Goal: Task Accomplishment & Management: Complete application form

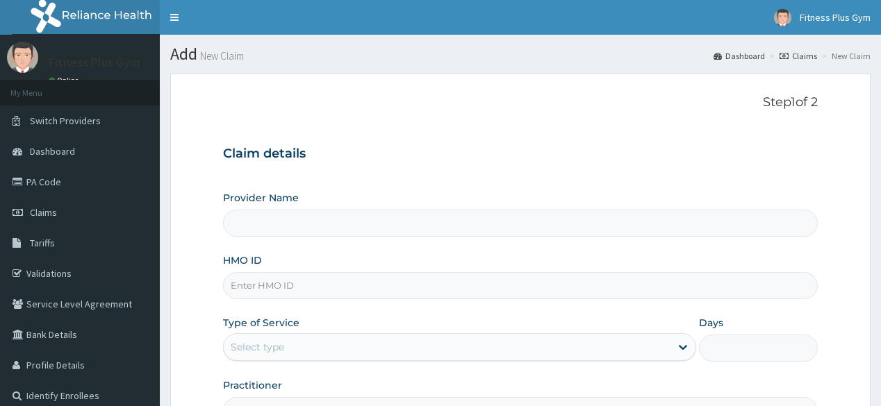
click at [322, 282] on input "HMO ID" at bounding box center [520, 285] width 594 height 27
type input "RBN"
type input "Fitness plus Gym"
type input "1"
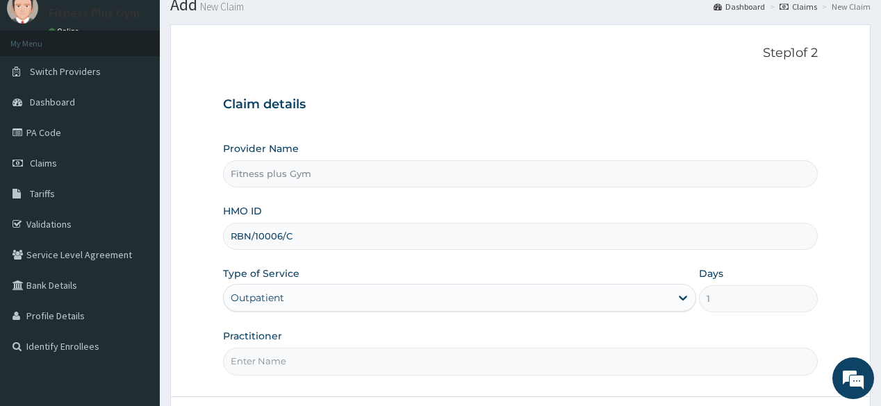
scroll to position [111, 0]
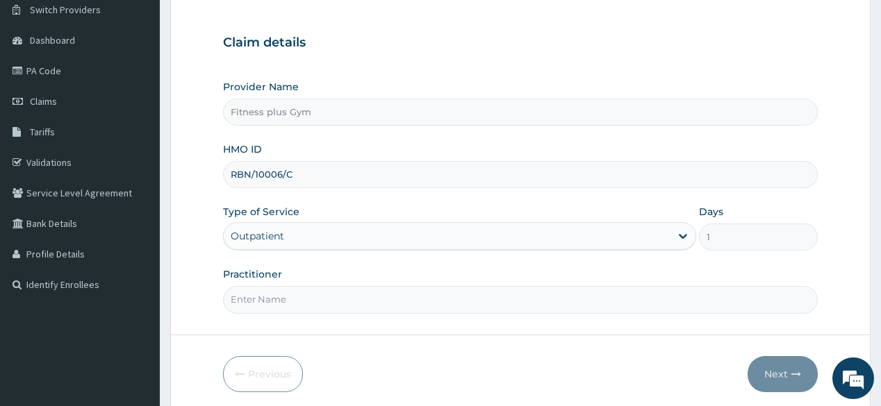
type input "RBN/10006/C"
click at [354, 297] on input "Practitioner" at bounding box center [520, 299] width 594 height 27
type input "FITNESSPLUS"
click at [794, 372] on icon "button" at bounding box center [796, 374] width 10 height 10
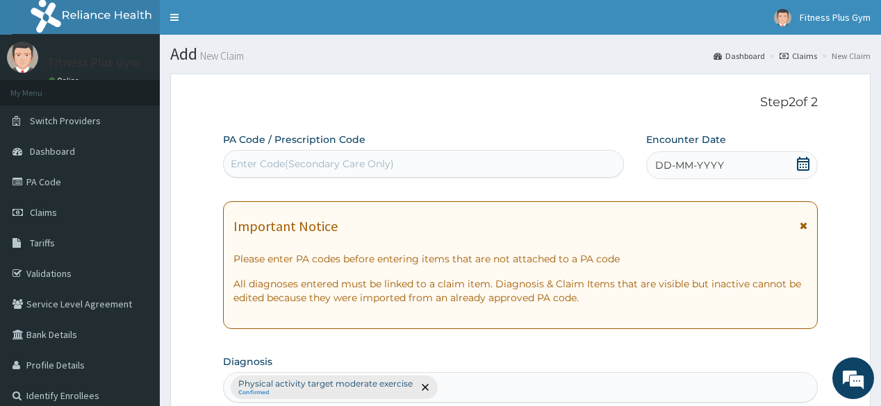
click at [354, 167] on div "Enter Code(Secondary Care Only)" at bounding box center [312, 164] width 163 height 14
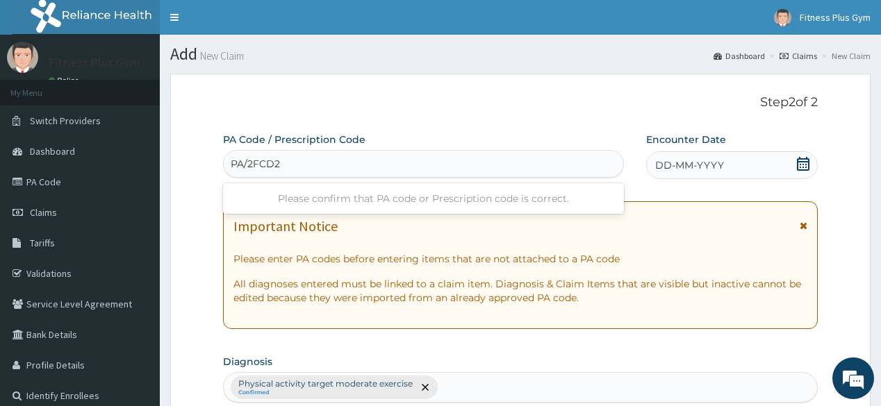
type input "PA/2FCD25"
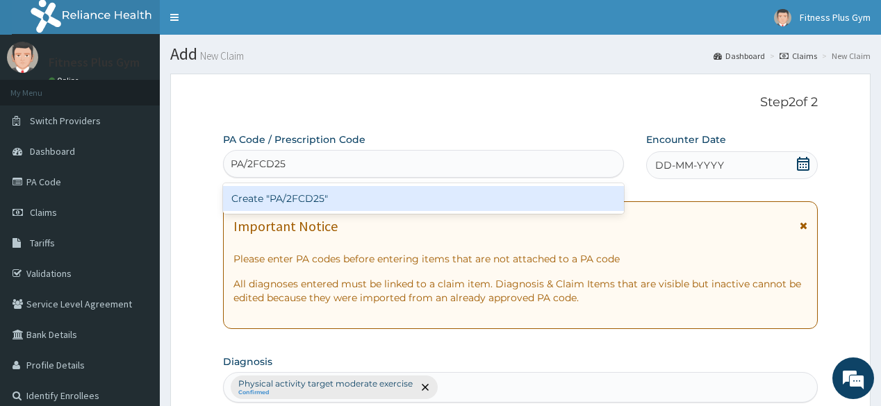
click at [386, 184] on div "Create "PA/2FCD25"" at bounding box center [423, 198] width 400 height 31
click at [379, 192] on div "Create "PA/2FCD25"" at bounding box center [423, 198] width 400 height 25
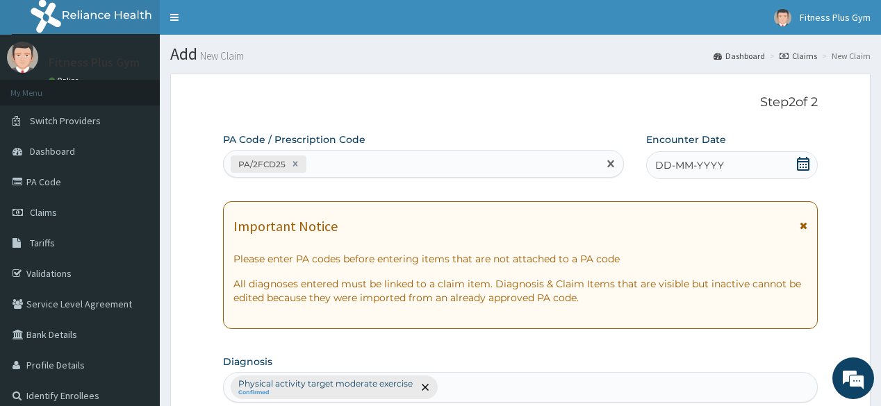
click at [708, 162] on span "DD-MM-YYYY" at bounding box center [689, 165] width 69 height 14
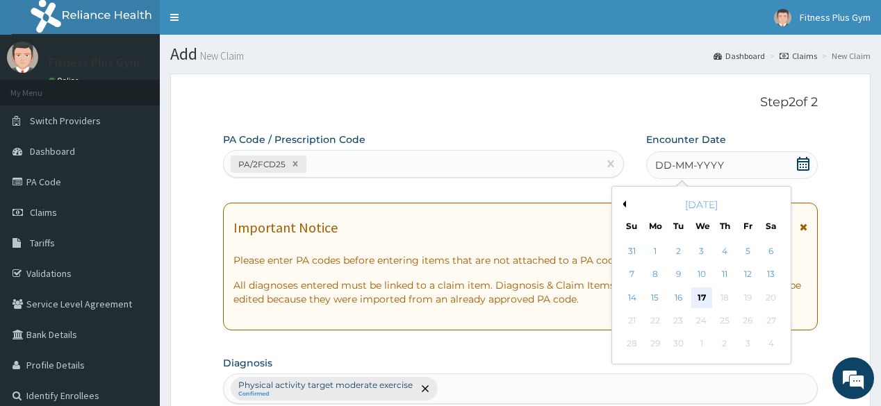
click at [701, 294] on div "17" at bounding box center [700, 297] width 21 height 21
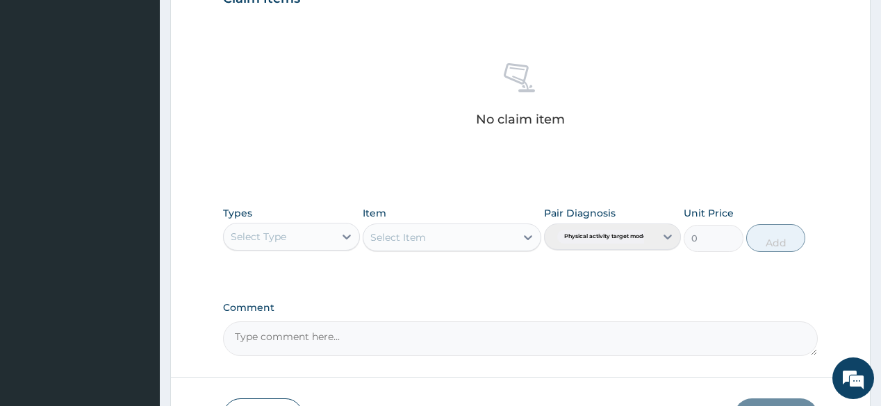
scroll to position [500, 0]
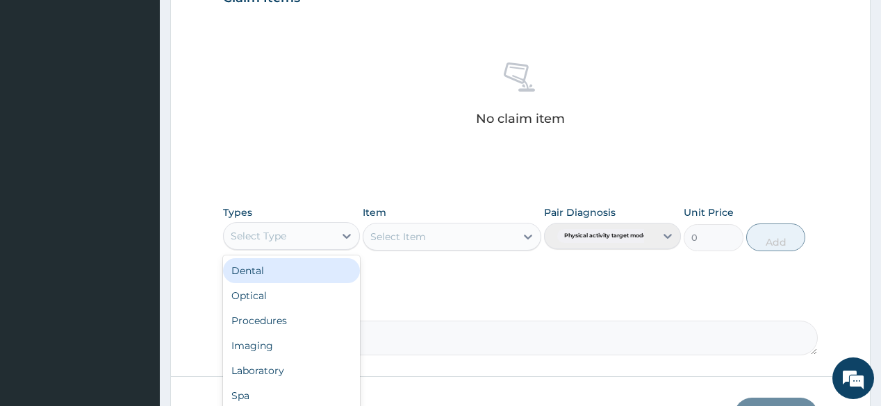
click at [292, 232] on div "Select Type" at bounding box center [279, 236] width 110 height 22
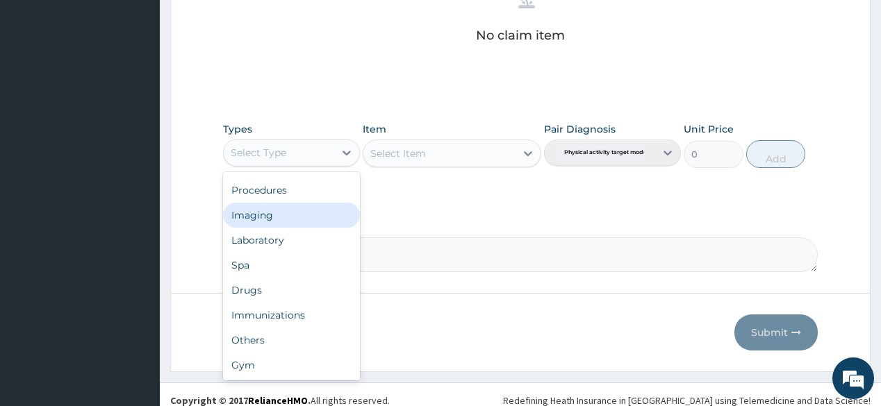
scroll to position [594, 0]
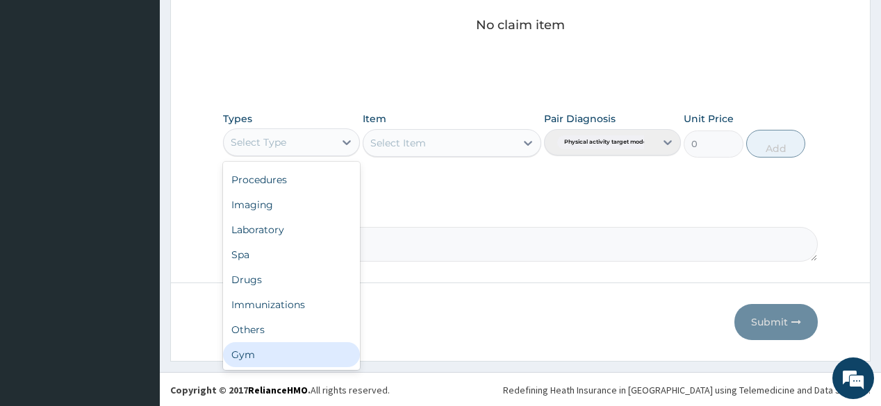
click at [275, 342] on div "Gym" at bounding box center [291, 354] width 137 height 25
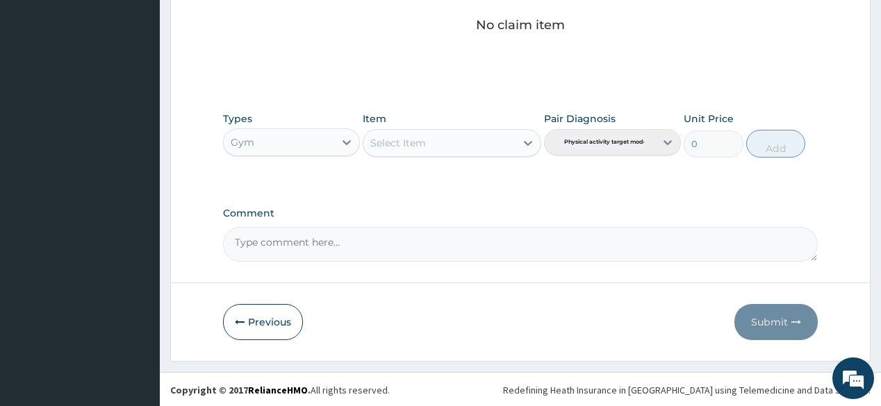
click at [461, 136] on div "Select Item" at bounding box center [439, 143] width 152 height 22
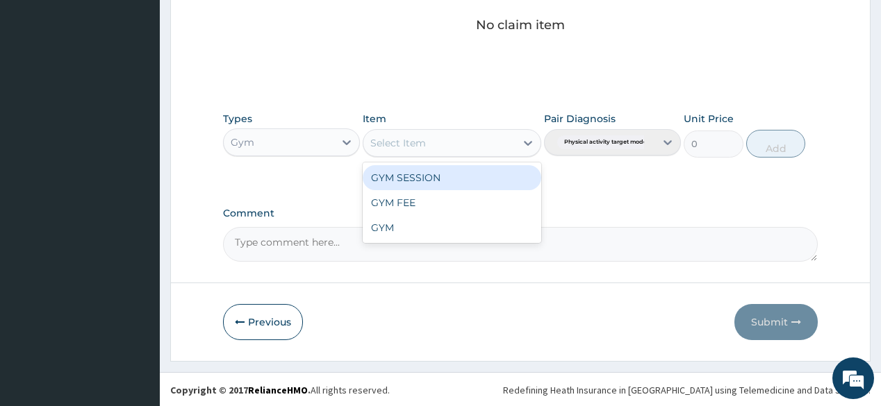
click at [457, 183] on div "GYM SESSION" at bounding box center [451, 177] width 178 height 25
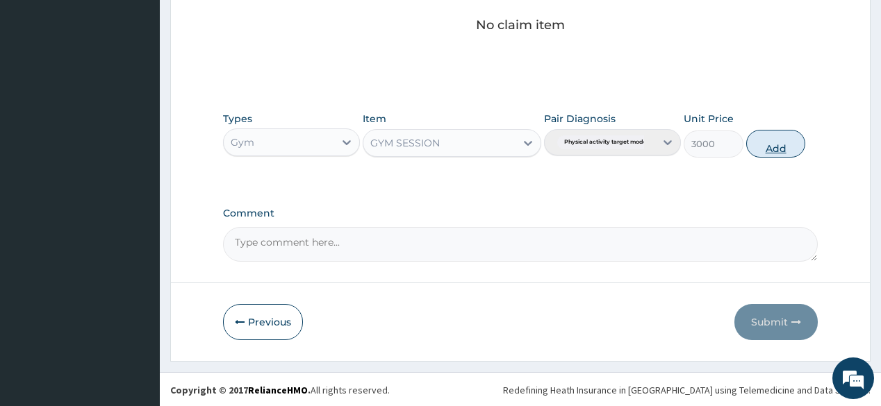
click at [798, 137] on button "Add" at bounding box center [776, 144] width 60 height 28
type input "0"
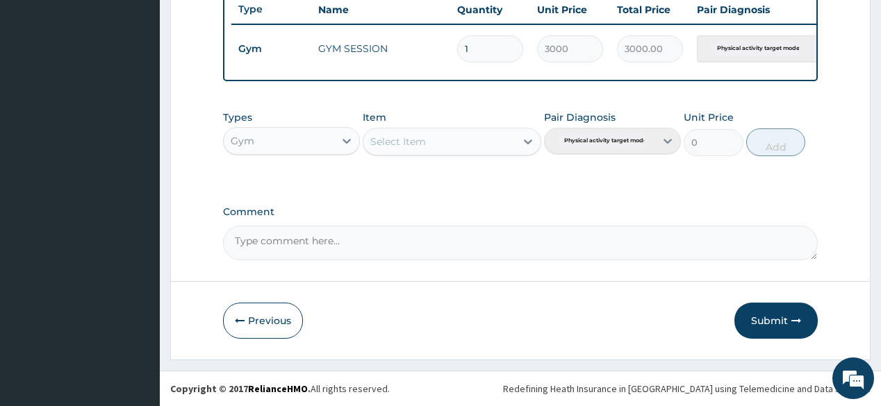
scroll to position [535, 0]
click at [783, 325] on button "Submit" at bounding box center [775, 321] width 83 height 36
